Goal: Information Seeking & Learning: Learn about a topic

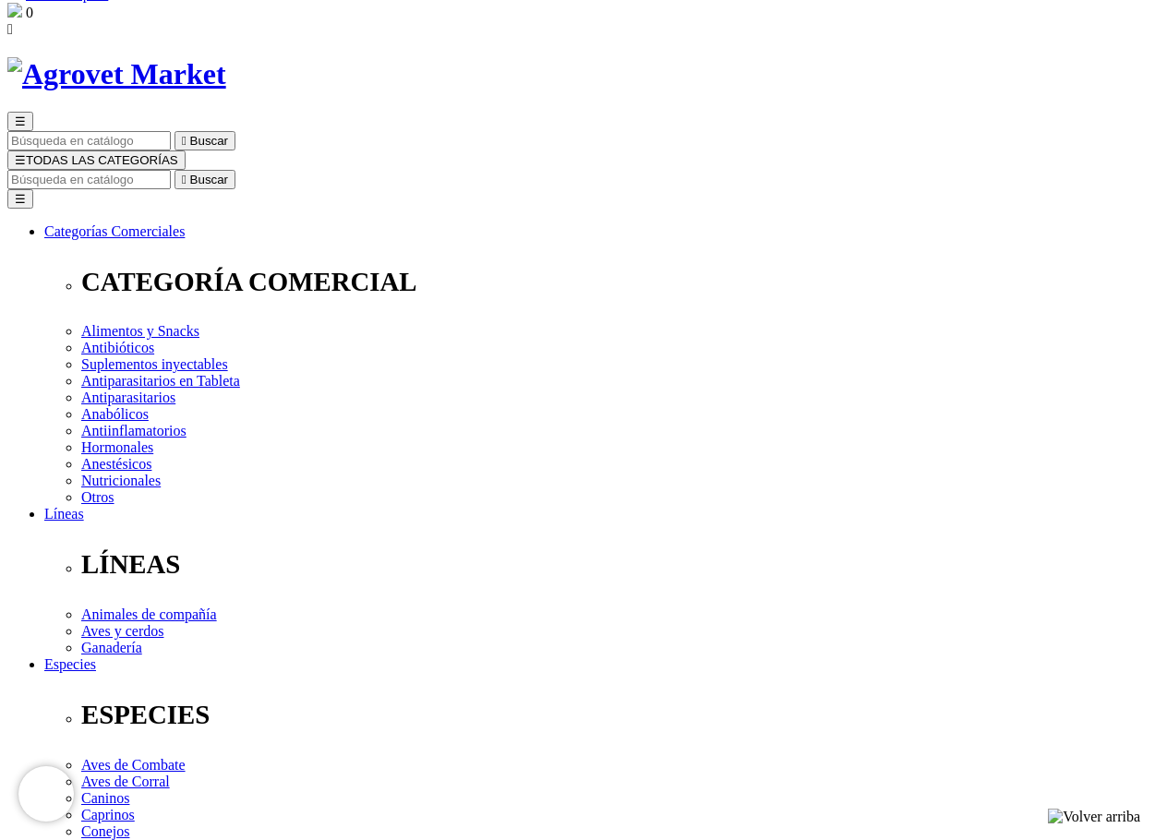
scroll to position [92, 0]
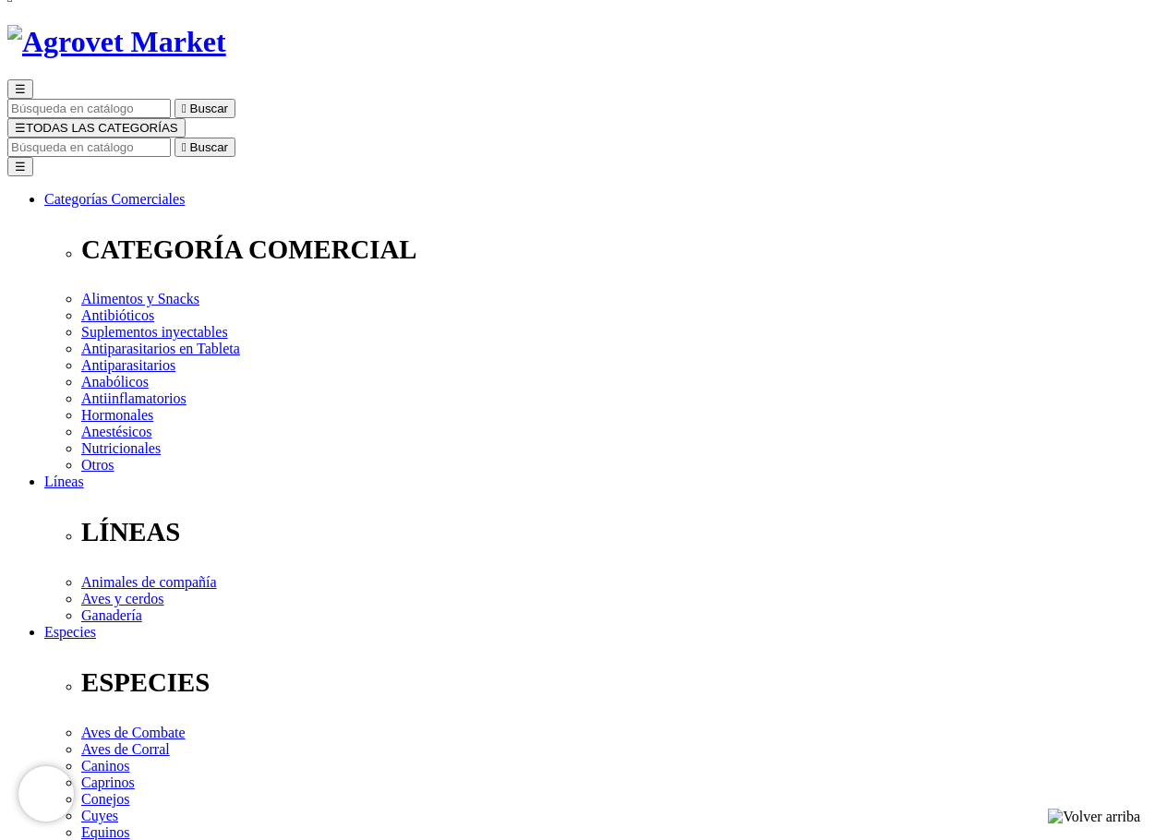
select select "321"
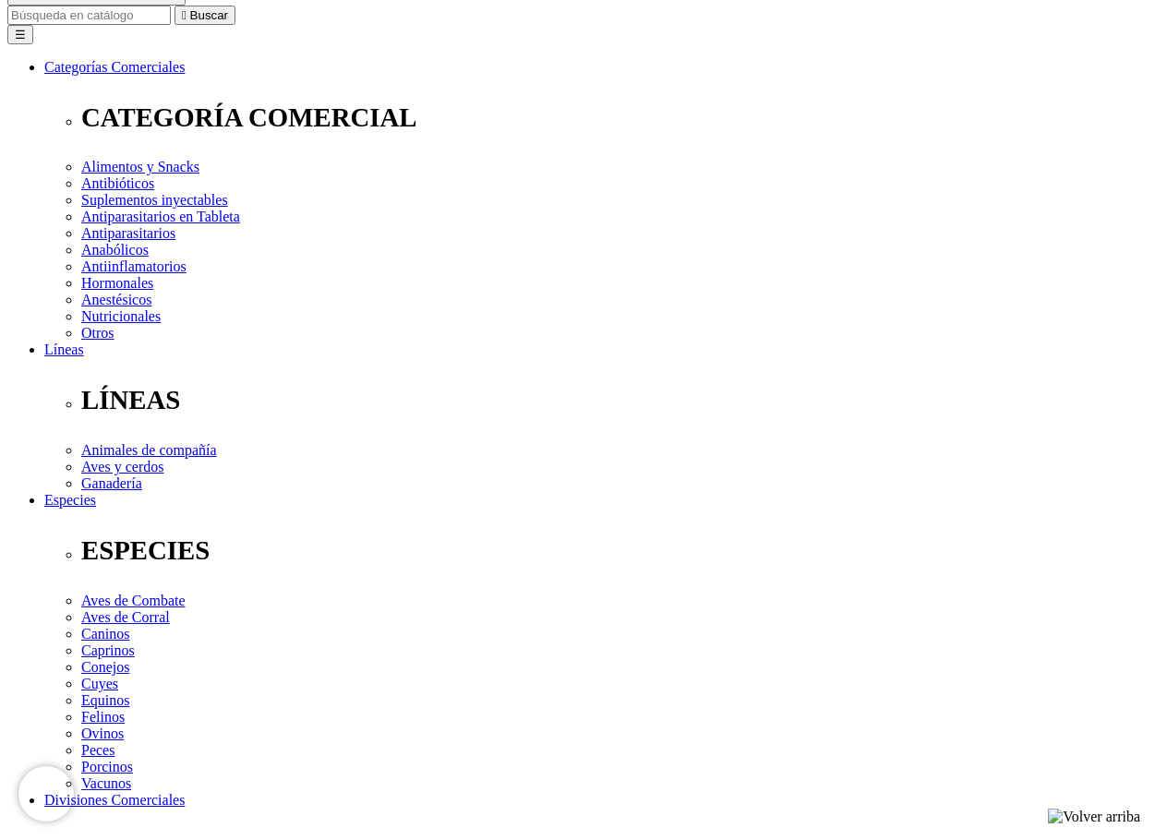
scroll to position [219, 0]
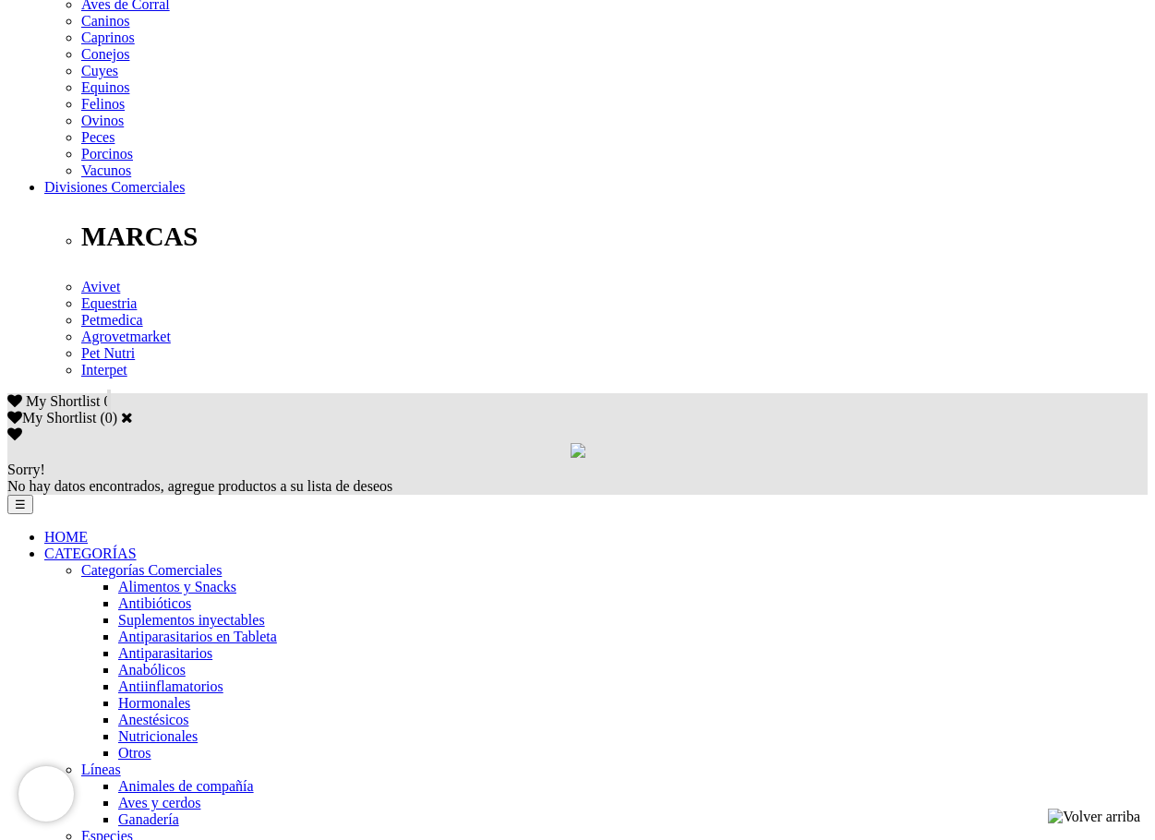
scroll to position [831, 0]
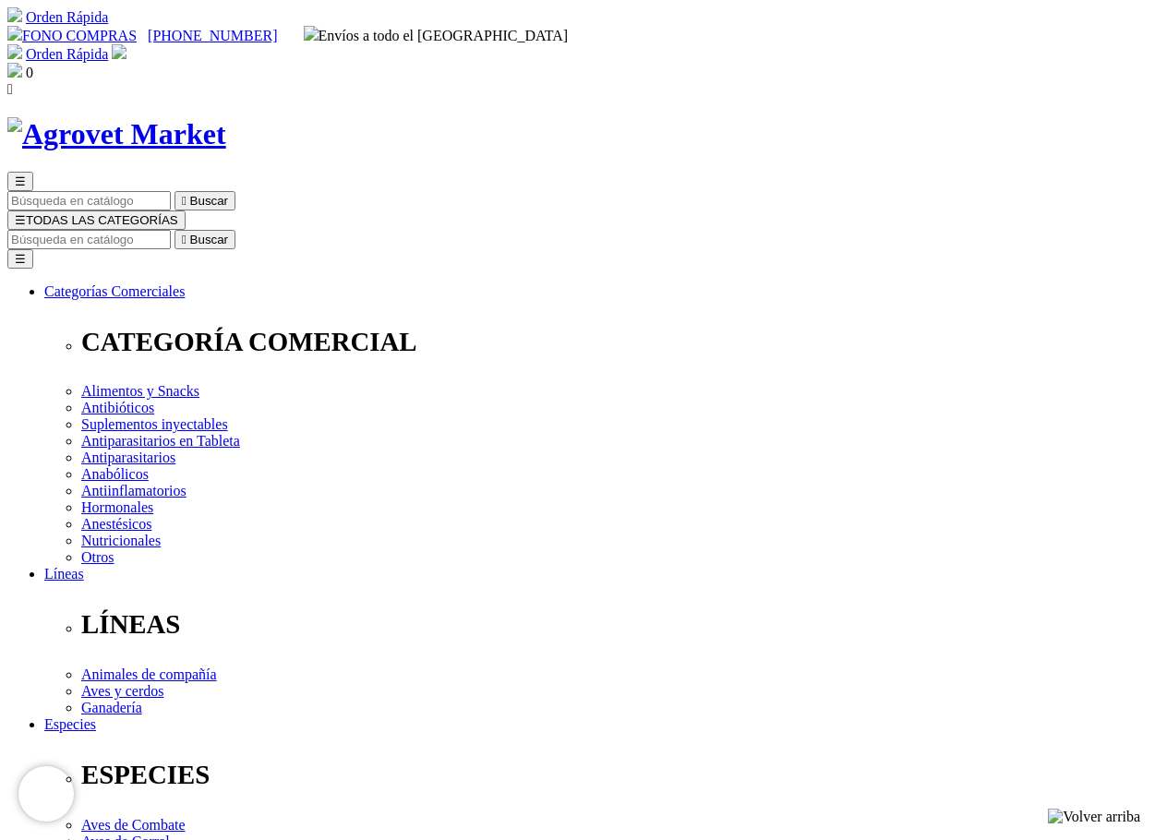
scroll to position [831, 0]
